Goal: Task Accomplishment & Management: Complete application form

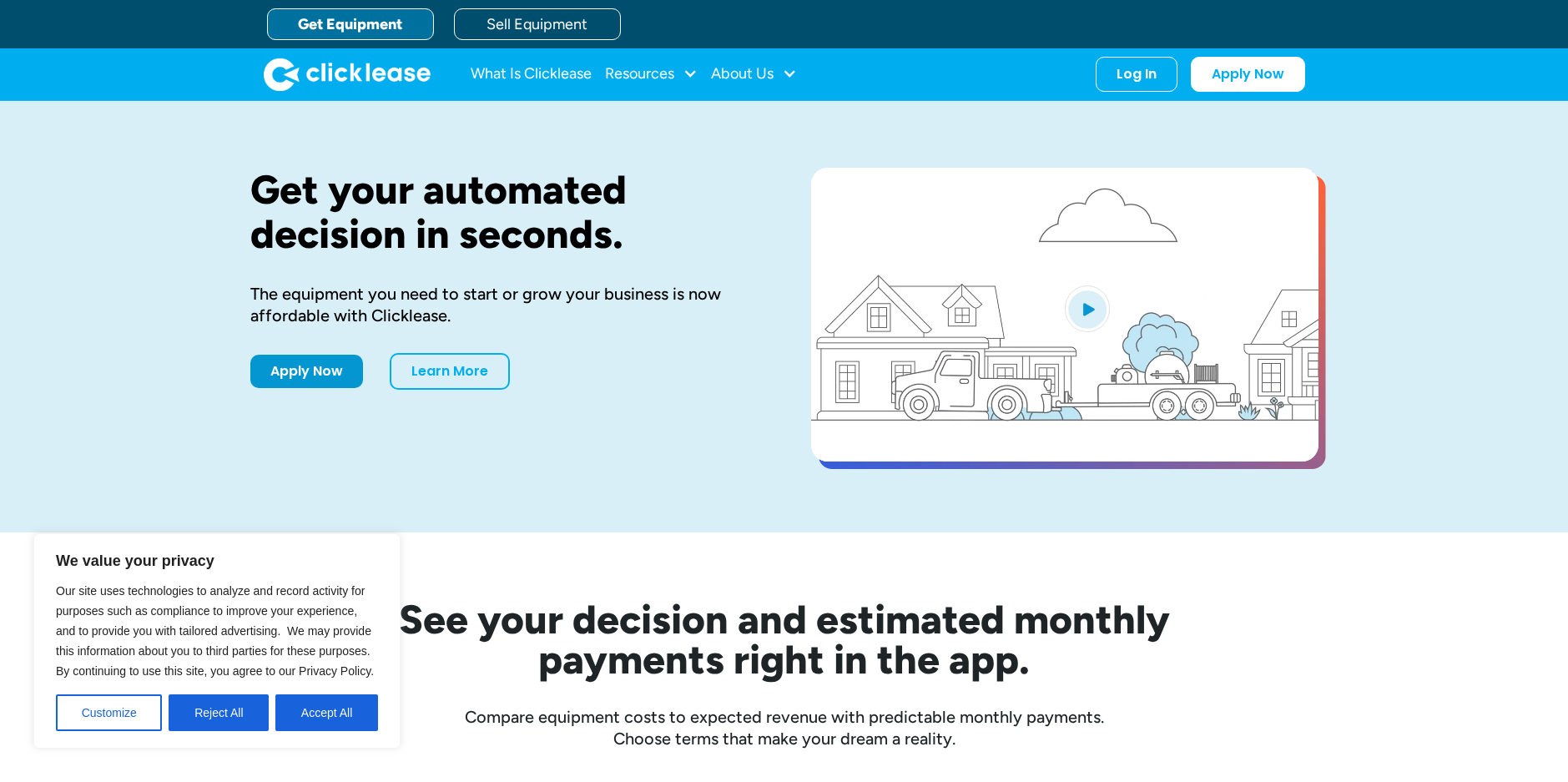
click at [378, 23] on link "Get Equipment" at bounding box center [350, 24] width 167 height 32
click at [321, 716] on button "Accept All" at bounding box center [326, 712] width 103 height 37
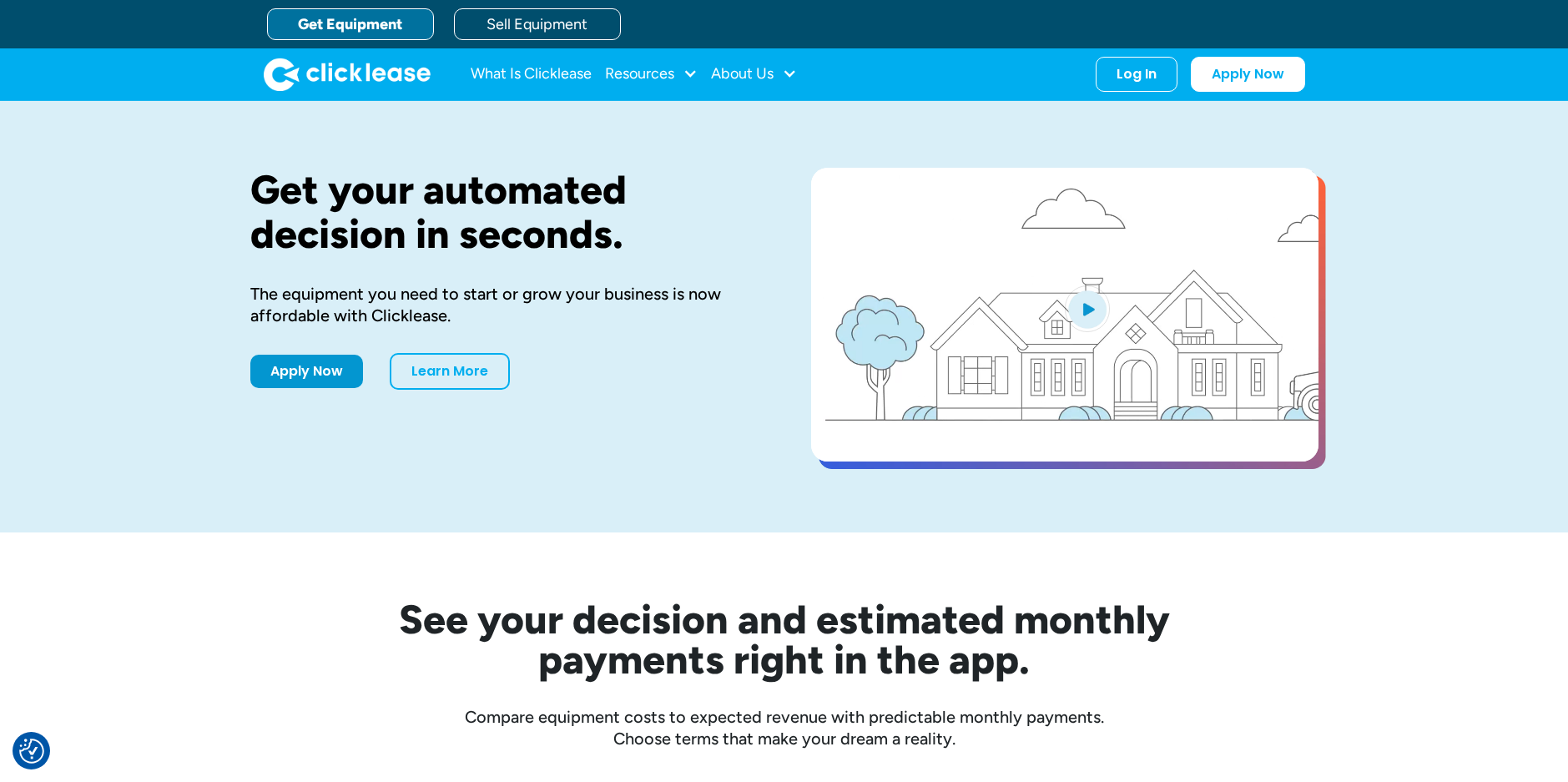
click at [372, 28] on link "Get Equipment" at bounding box center [350, 24] width 167 height 32
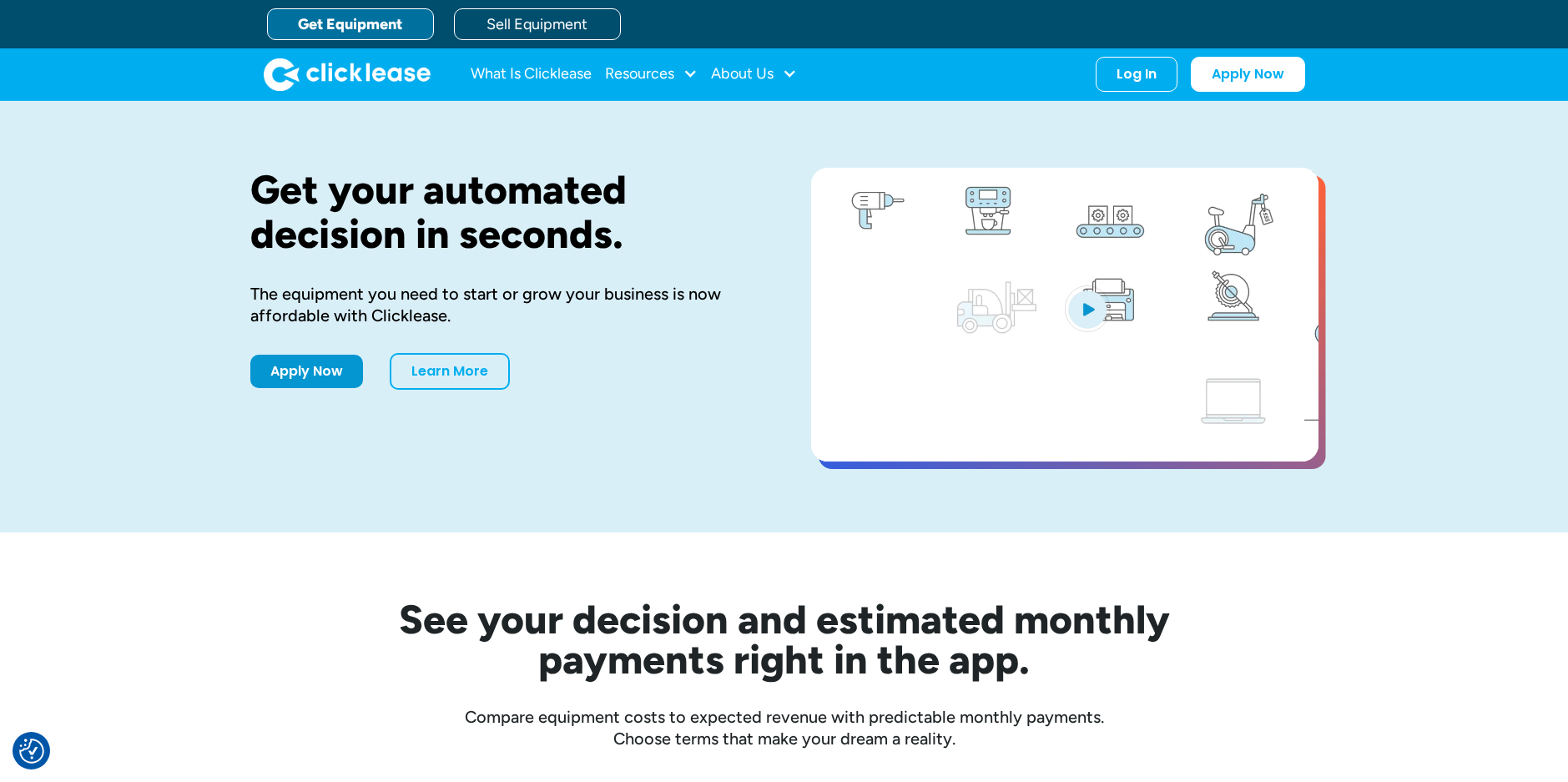
click at [392, 23] on link "Get Equipment" at bounding box center [350, 24] width 167 height 32
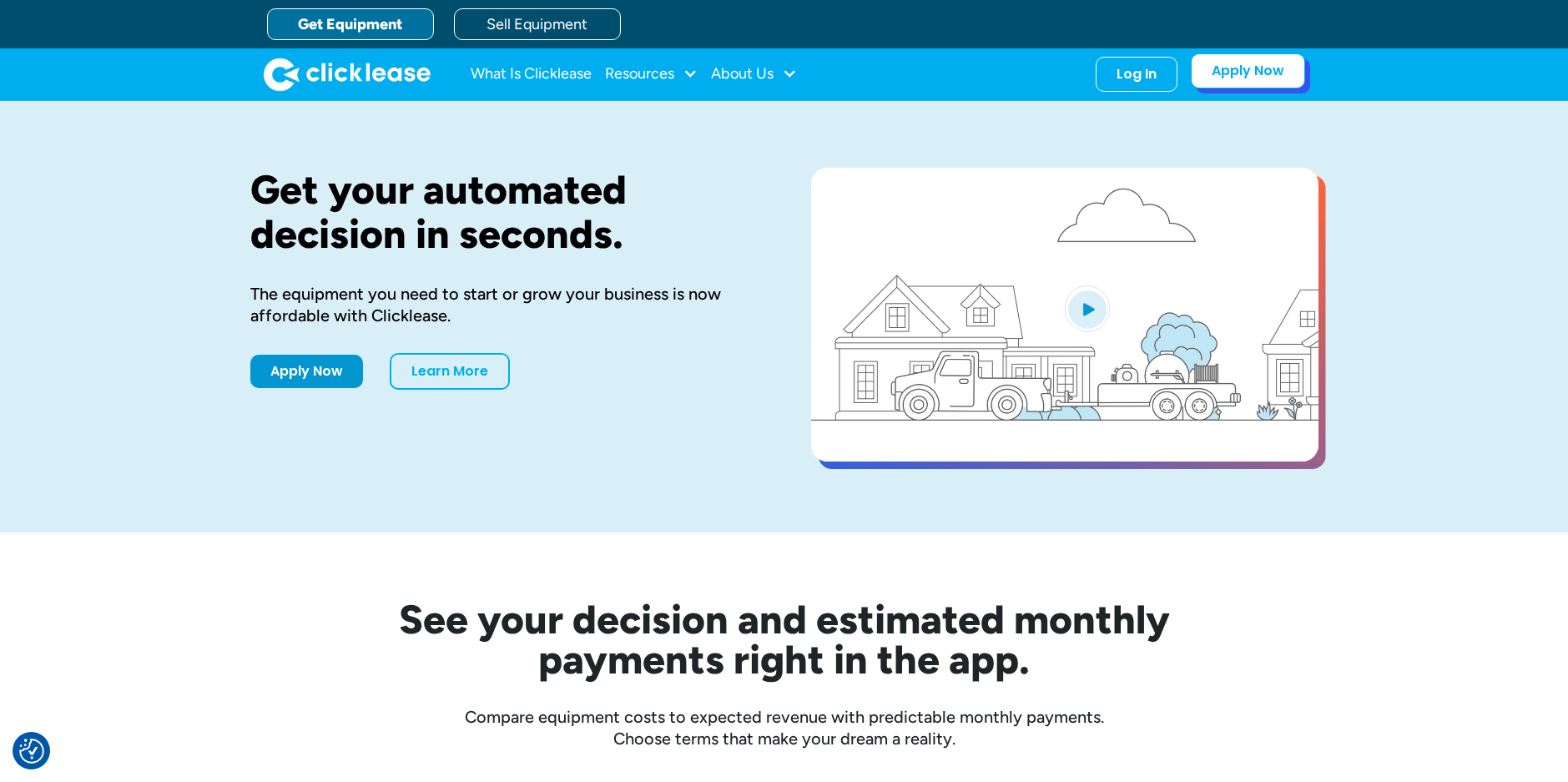
click at [1248, 75] on link "Apply Now" at bounding box center [1248, 71] width 115 height 35
